Goal: Information Seeking & Learning: Understand process/instructions

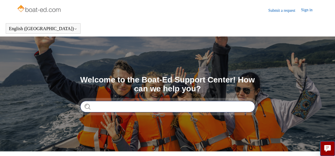
drag, startPoint x: 0, startPoint y: 0, endPoint x: 96, endPoint y: 102, distance: 140.2
click at [96, 102] on input "Search" at bounding box center [167, 106] width 175 height 11
type input "**********"
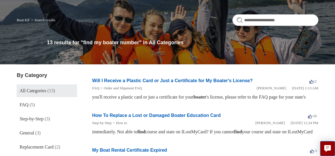
scroll to position [57, 0]
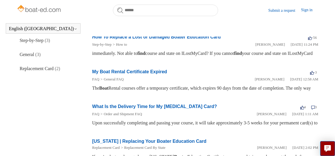
drag, startPoint x: 154, startPoint y: 114, endPoint x: 80, endPoint y: 116, distance: 73.4
drag, startPoint x: 80, startPoint y: 116, endPoint x: 83, endPoint y: 127, distance: 10.9
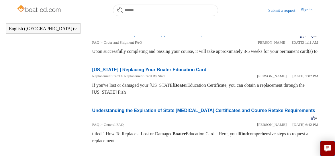
scroll to position [71, 0]
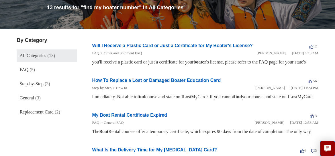
click at [139, 82] on link "How To Replace a Lost or Damaged Boater Education Card" at bounding box center [156, 80] width 129 height 5
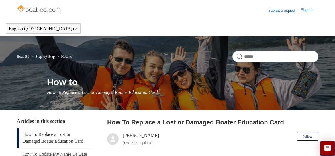
scroll to position [57, 0]
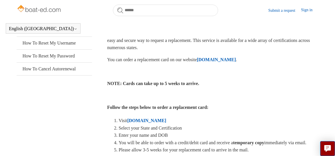
click at [141, 123] on strong "ILostMyCard.com" at bounding box center [146, 120] width 39 height 5
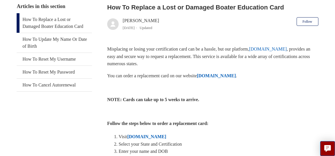
scroll to position [99, 0]
